Goal: Task Accomplishment & Management: Complete application form

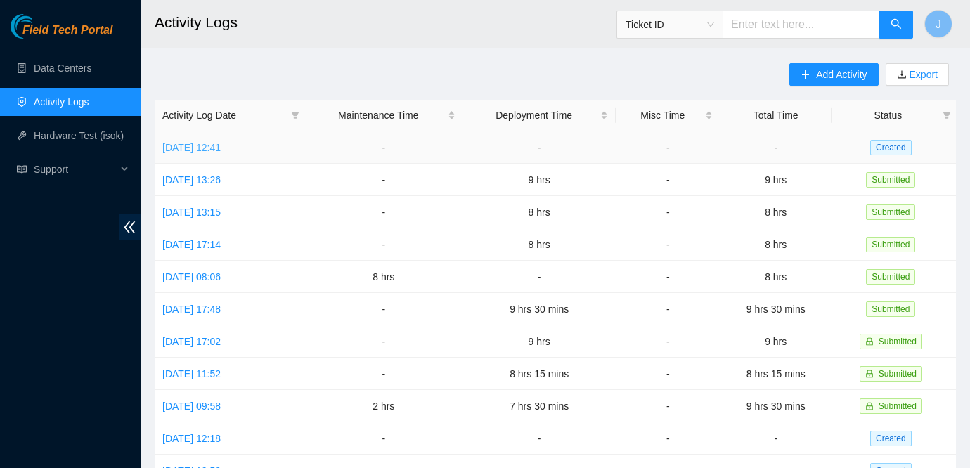
click at [200, 146] on link "[DATE] 12:41" at bounding box center [191, 147] width 58 height 11
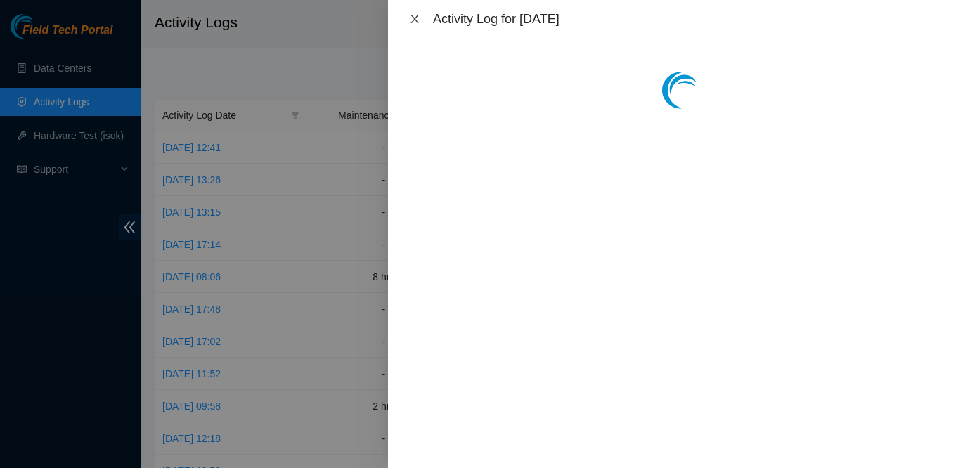
click at [414, 24] on icon "close" at bounding box center [414, 18] width 11 height 11
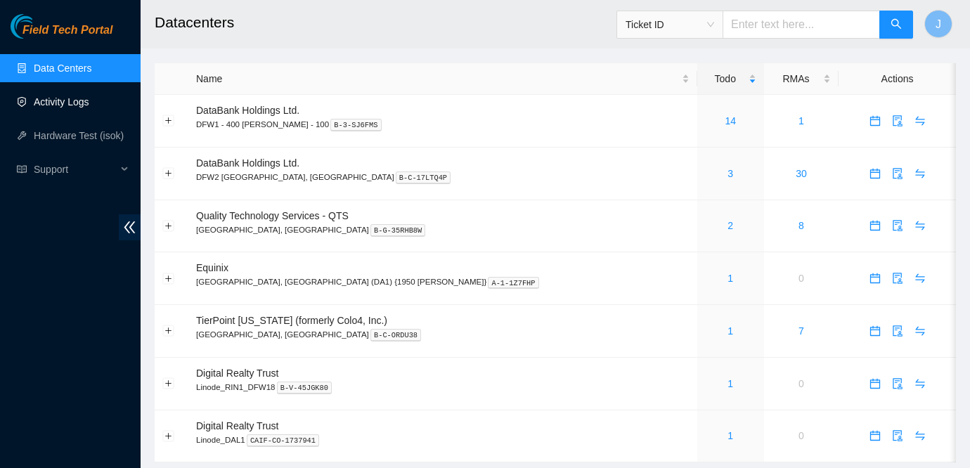
click at [68, 98] on link "Activity Logs" at bounding box center [62, 101] width 56 height 11
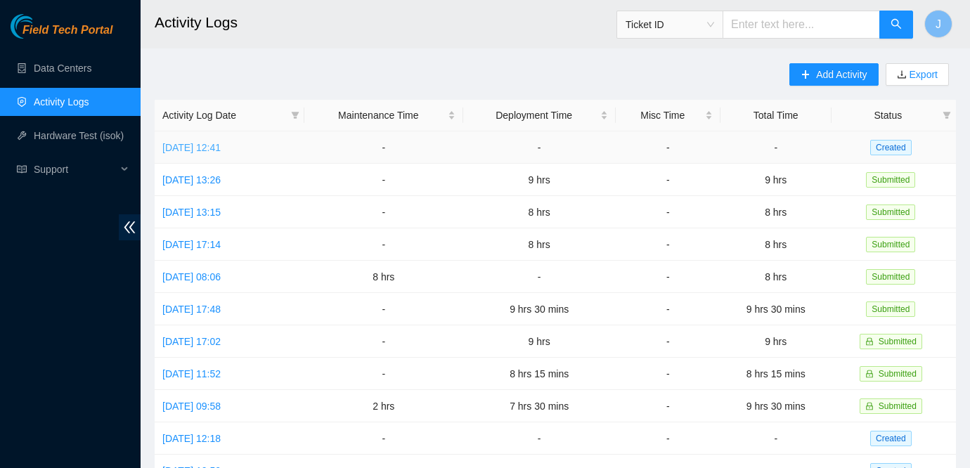
click at [211, 150] on link "[DATE] 12:41" at bounding box center [191, 147] width 58 height 11
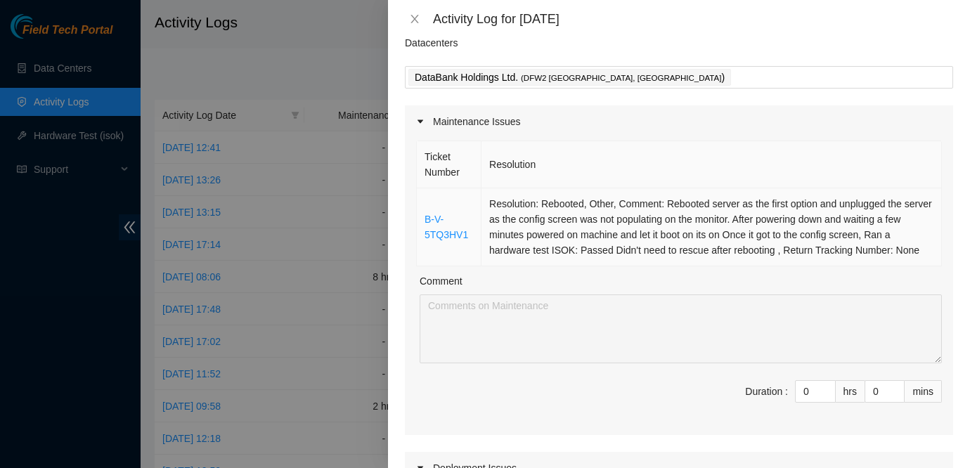
scroll to position [78, 0]
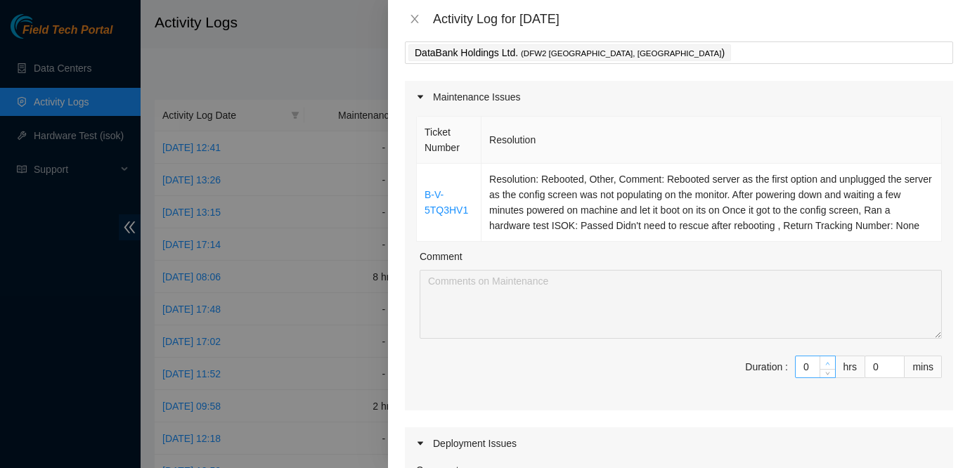
type input "1"
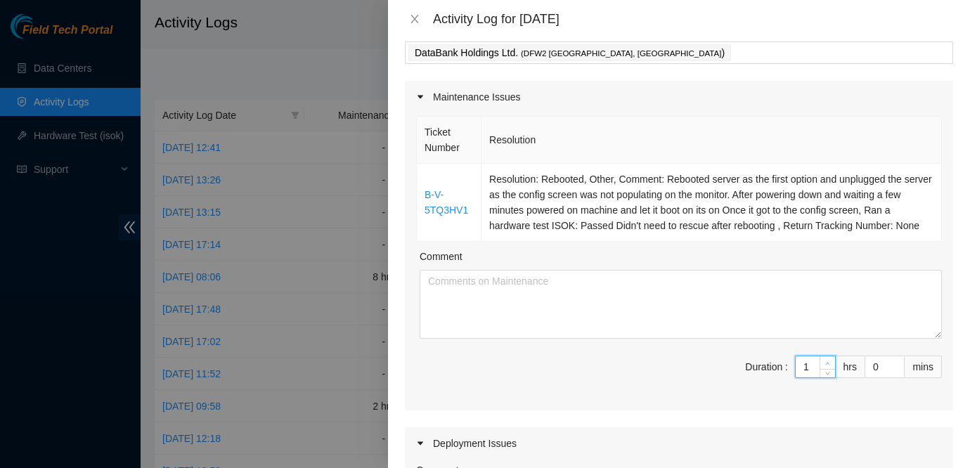
click at [830, 368] on span "up" at bounding box center [828, 363] width 8 height 8
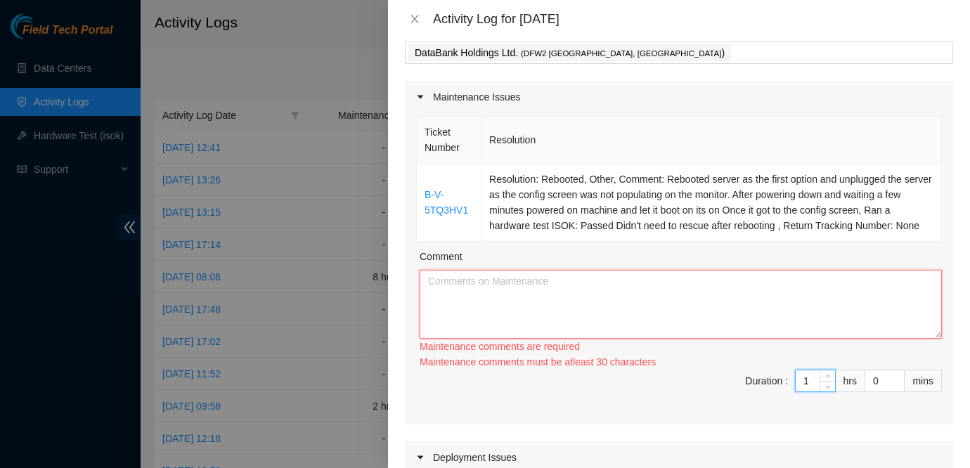
click at [648, 311] on textarea "Comment" at bounding box center [681, 304] width 523 height 69
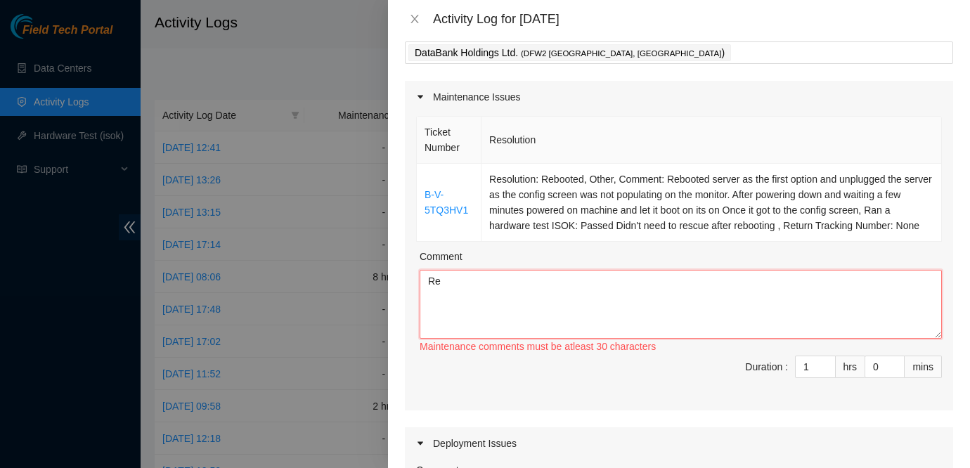
type textarea "R"
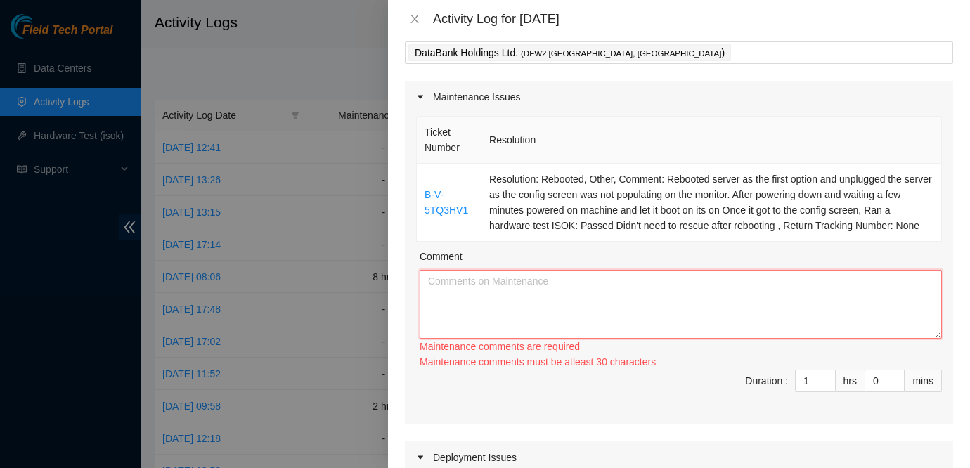
type textarea "E"
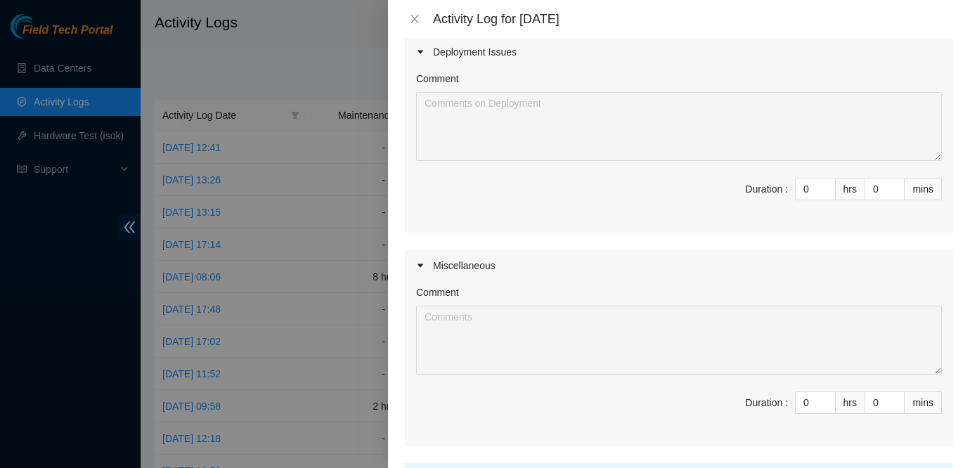
scroll to position [485, 0]
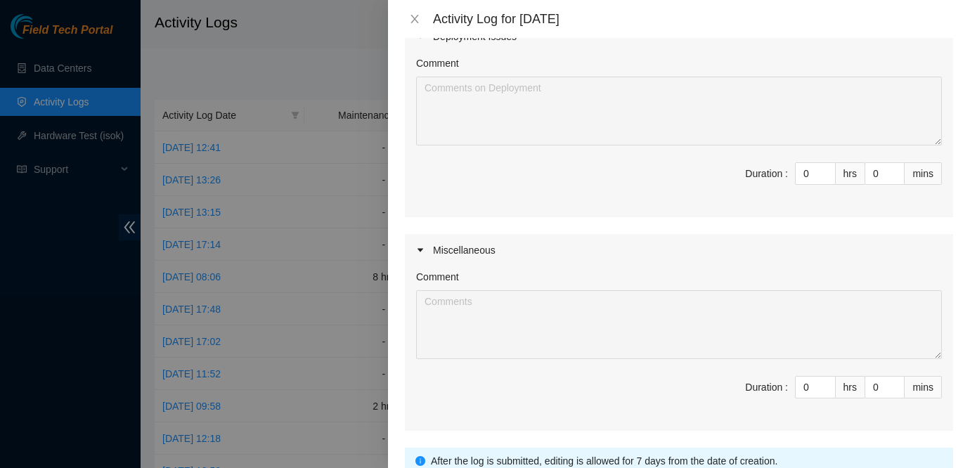
type textarea "When plugging in the monitor I didn't see anything and had to pull the power an…"
click at [460, 53] on div "Deployment Issues" at bounding box center [679, 36] width 549 height 32
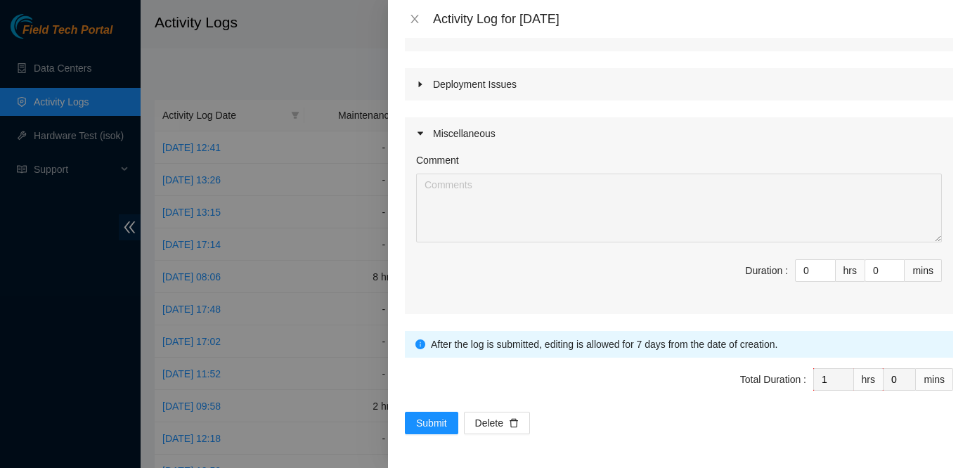
click at [456, 90] on div "Deployment Issues" at bounding box center [679, 84] width 549 height 32
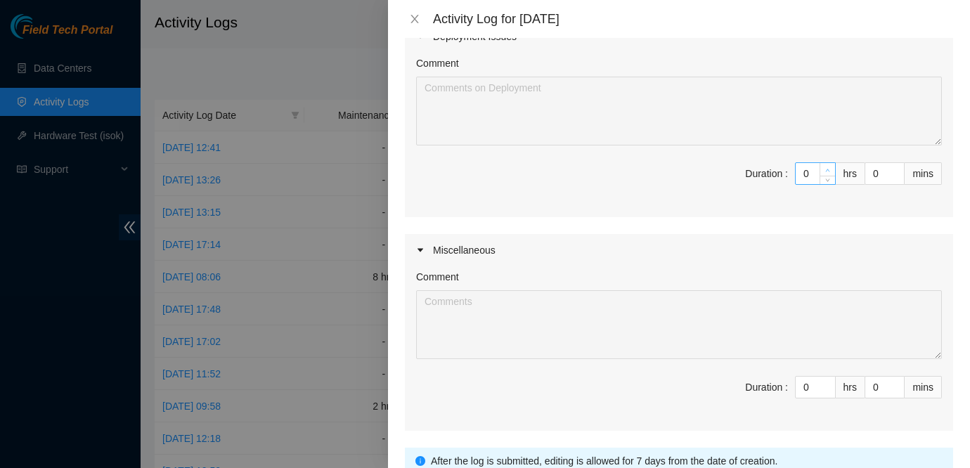
type input "1"
type input "2"
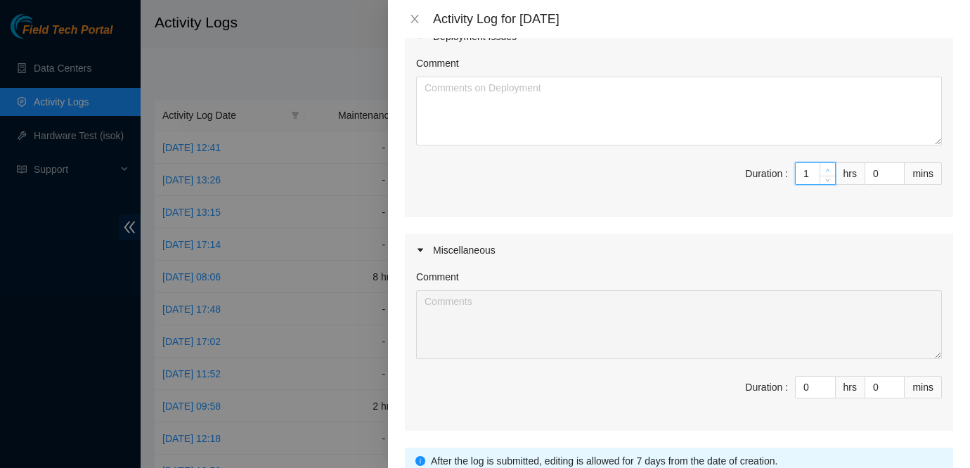
click at [826, 172] on icon "up" at bounding box center [828, 170] width 4 height 3
type input "2"
type input "3"
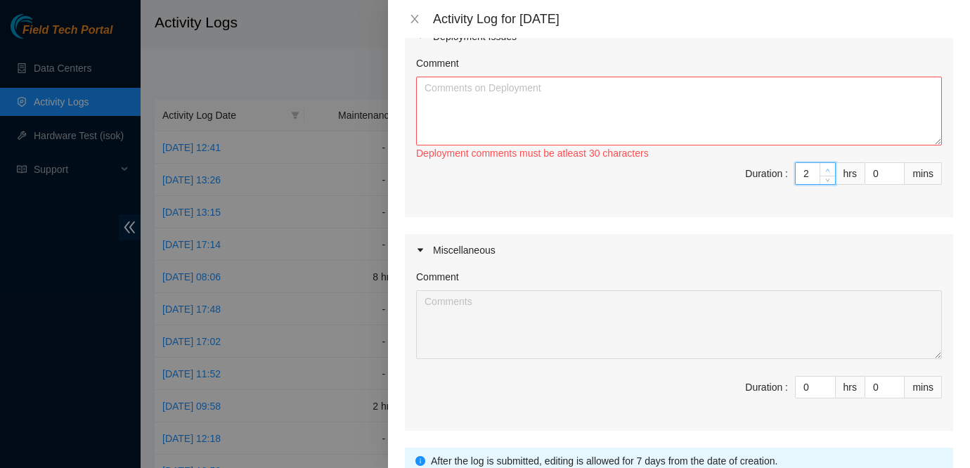
click at [826, 172] on icon "up" at bounding box center [828, 170] width 4 height 3
type input "3"
type input "4"
click at [826, 172] on icon "up" at bounding box center [828, 170] width 4 height 3
type input "4"
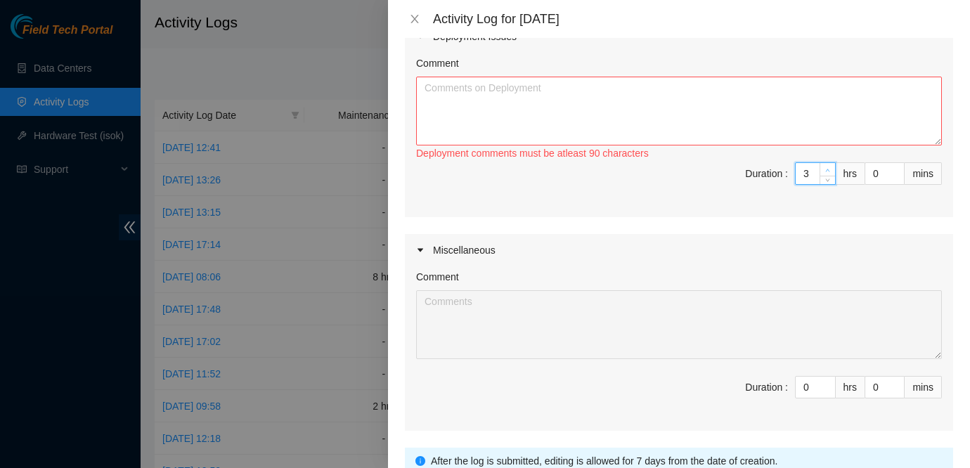
type input "5"
click at [826, 172] on icon "up" at bounding box center [828, 170] width 4 height 3
type input "5"
type input "6"
click at [826, 172] on icon "up" at bounding box center [828, 170] width 4 height 3
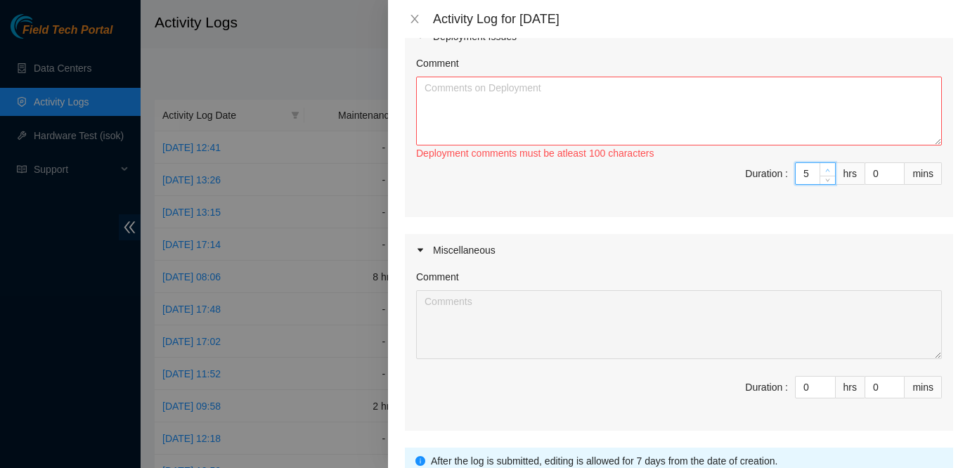
type input "6"
type input "7"
click at [826, 172] on icon "up" at bounding box center [828, 170] width 4 height 3
type input "7"
type input "8"
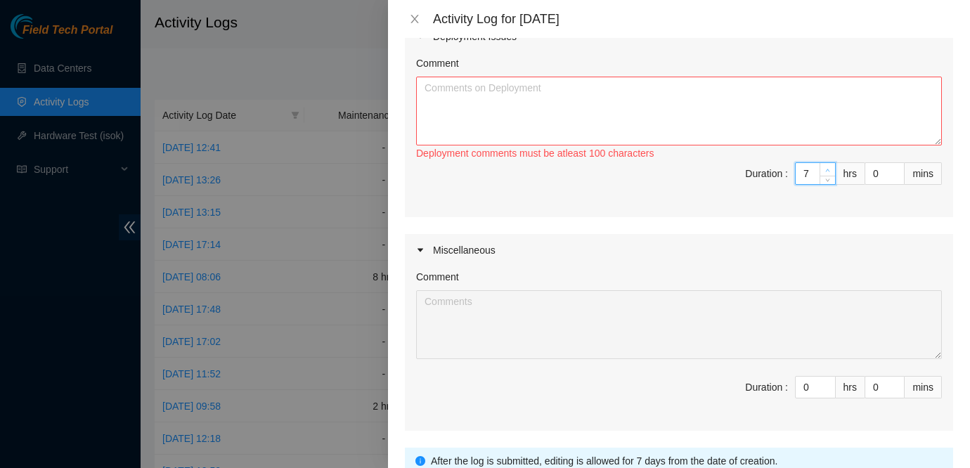
click at [826, 172] on icon "up" at bounding box center [828, 170] width 4 height 3
type input "8"
type input "9"
click at [826, 172] on icon "up" at bounding box center [828, 170] width 4 height 3
type input "9"
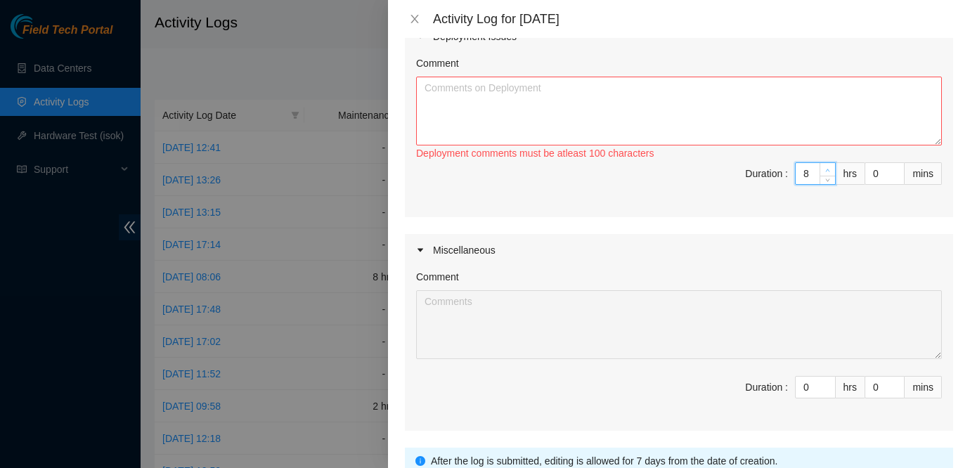
type input "10"
click at [826, 172] on icon "up" at bounding box center [828, 170] width 4 height 3
type input "10"
type input "11"
click at [826, 172] on icon "up" at bounding box center [828, 170] width 4 height 3
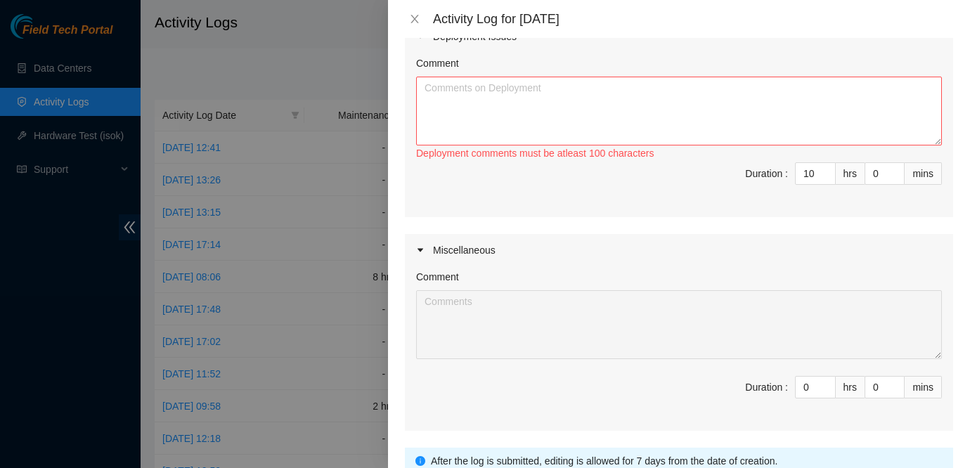
click at [828, 200] on span "Duration : 10 hrs 0 mins" at bounding box center [679, 181] width 526 height 39
type input "9"
type input "10"
click at [828, 183] on span "down" at bounding box center [828, 178] width 8 height 8
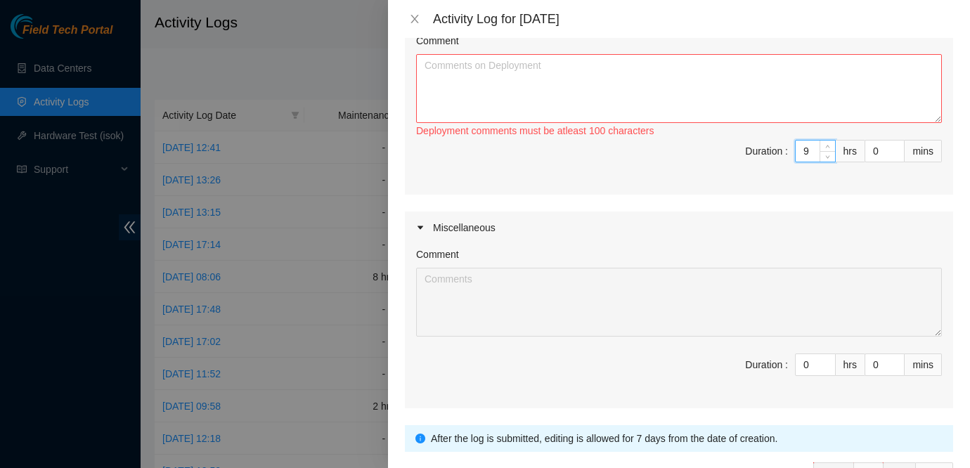
scroll to position [501, 0]
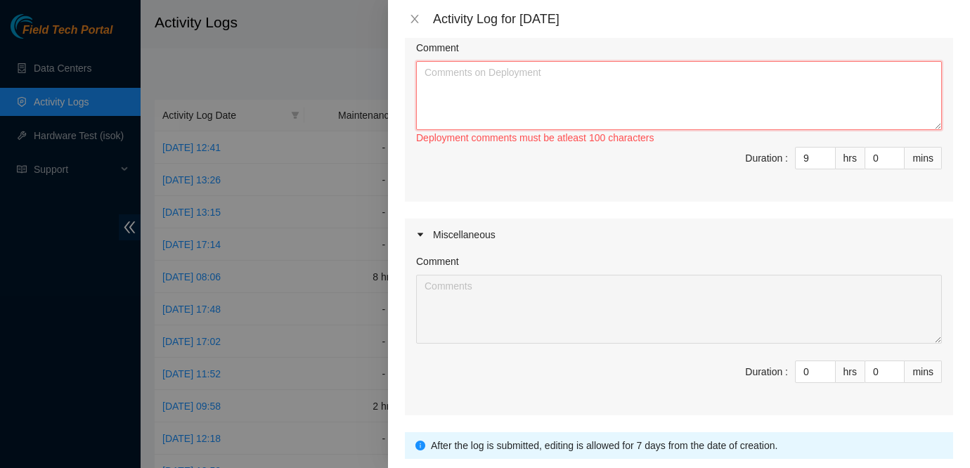
click at [620, 105] on textarea "Comment" at bounding box center [679, 95] width 526 height 69
type textarea "P"
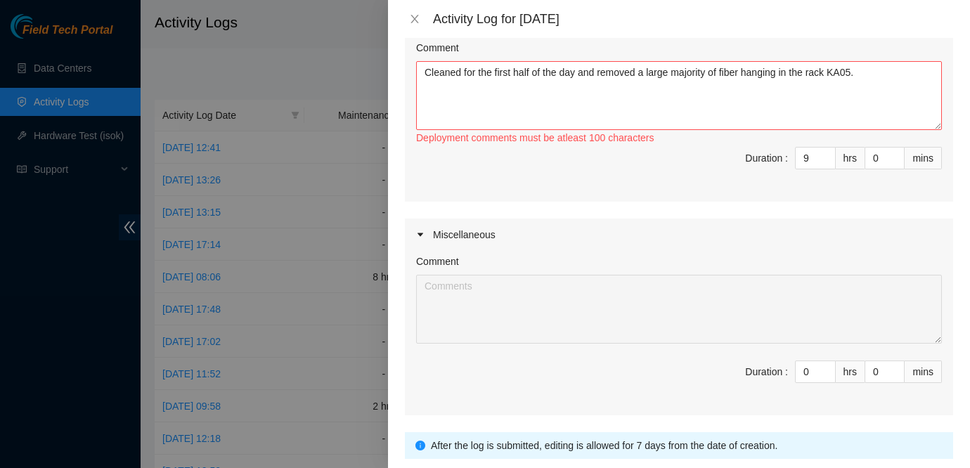
click at [893, 245] on div "Miscellaneous" at bounding box center [679, 235] width 549 height 32
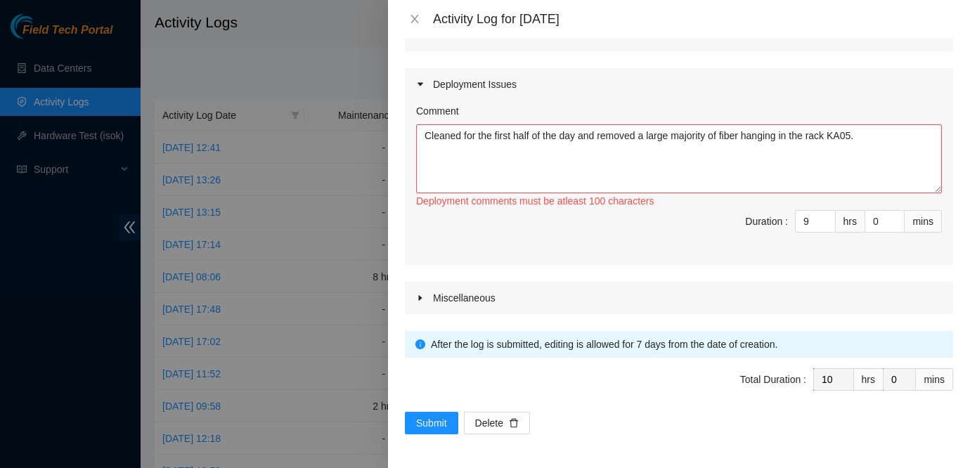
scroll to position [453, 0]
click at [724, 159] on textarea "Cleaned for the first half of the day and removed a large majority of fiber han…" at bounding box center [679, 158] width 526 height 69
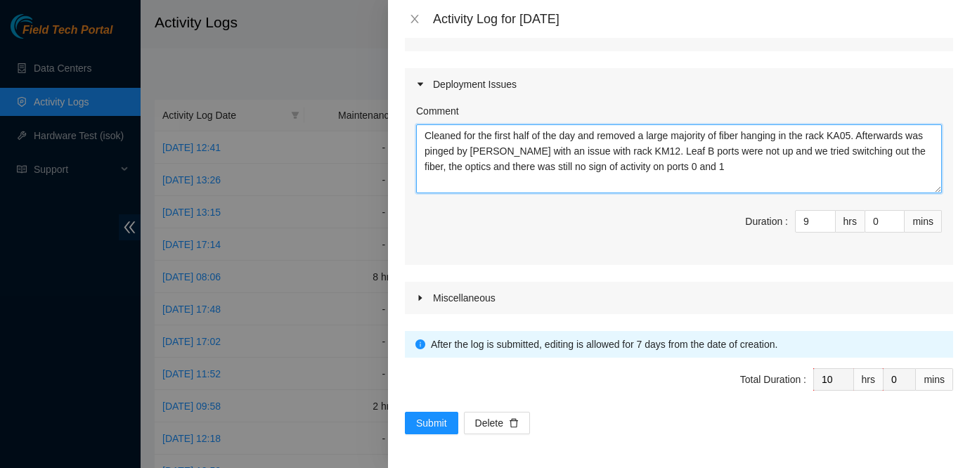
click at [747, 180] on textarea "Cleaned for the first half of the day and removed a large majority of fiber han…" at bounding box center [679, 158] width 526 height 69
type textarea "Cleaned for the first half of the day and removed a large majority of fiber han…"
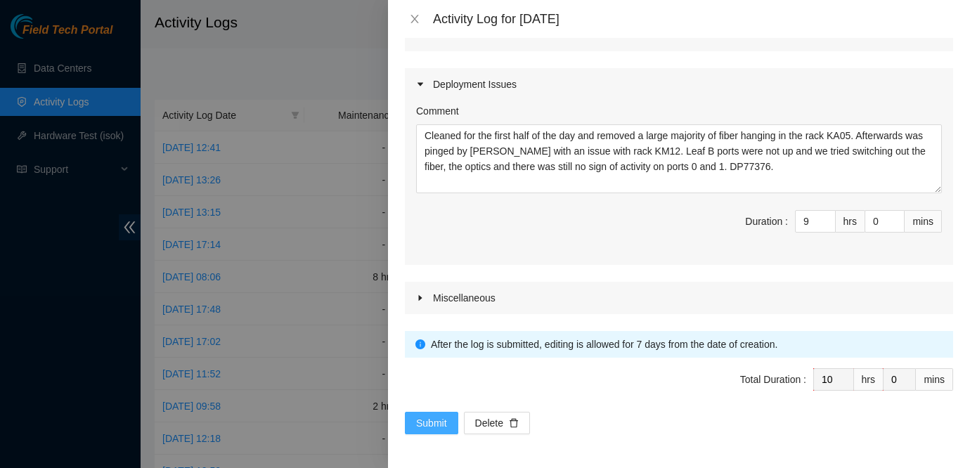
click at [427, 422] on span "Submit" at bounding box center [431, 423] width 31 height 15
